Goal: Find specific page/section: Find specific page/section

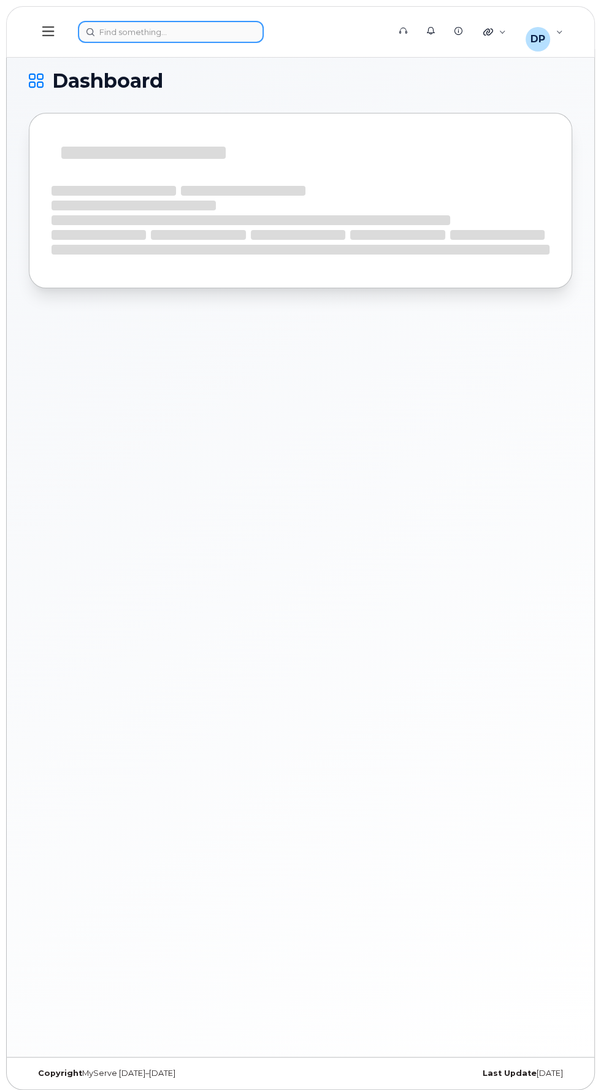
click at [130, 31] on div at bounding box center [229, 32] width 303 height 22
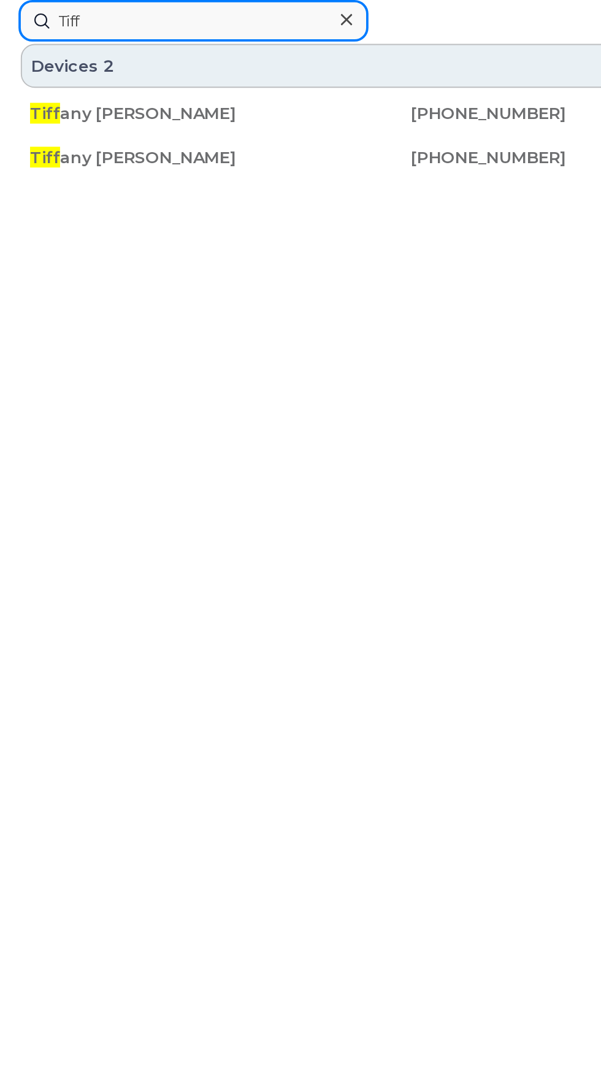
type input "Tiff"
click at [38, 64] on div "Tiff any [PERSON_NAME]" at bounding box center [87, 60] width 142 height 12
